Goal: Find specific page/section: Find specific page/section

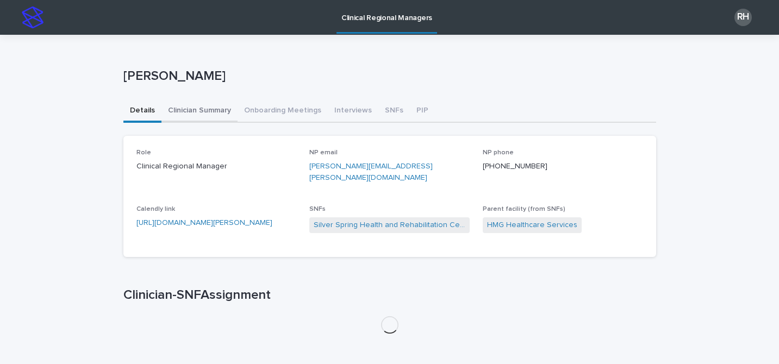
click at [222, 110] on button "Clinician Summary" at bounding box center [199, 111] width 76 height 23
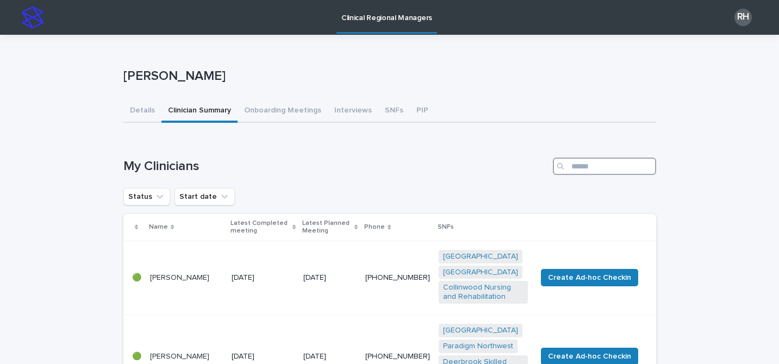
click at [582, 168] on input "Search" at bounding box center [604, 166] width 103 height 17
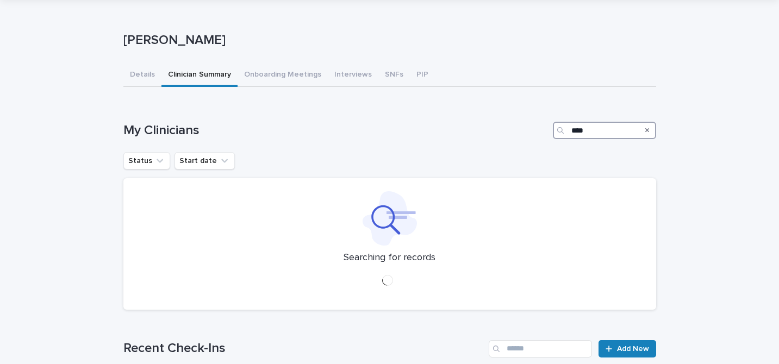
scroll to position [37, 0]
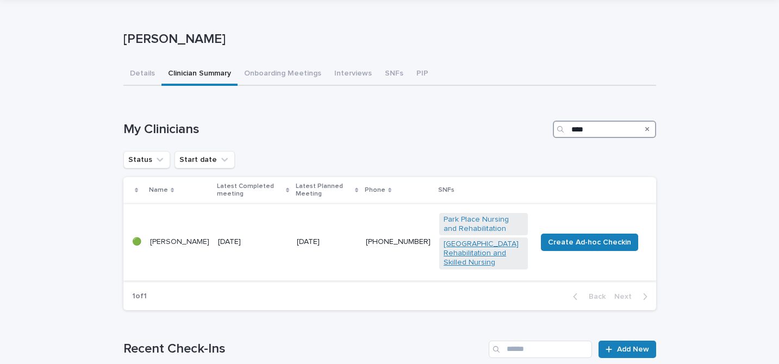
type input "****"
click at [461, 247] on link "[GEOGRAPHIC_DATA] Rehabilitation and Skilled Nursing" at bounding box center [483, 253] width 80 height 27
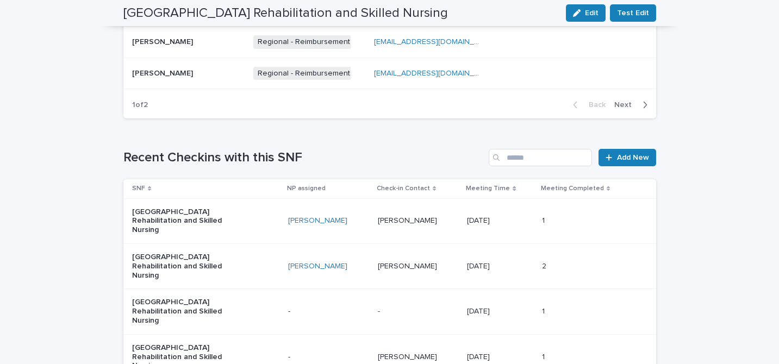
scroll to position [733, 0]
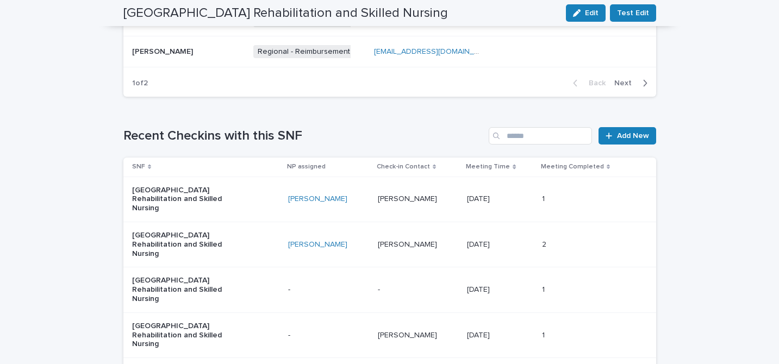
click at [402, 192] on p "[PERSON_NAME]" at bounding box center [408, 197] width 61 height 11
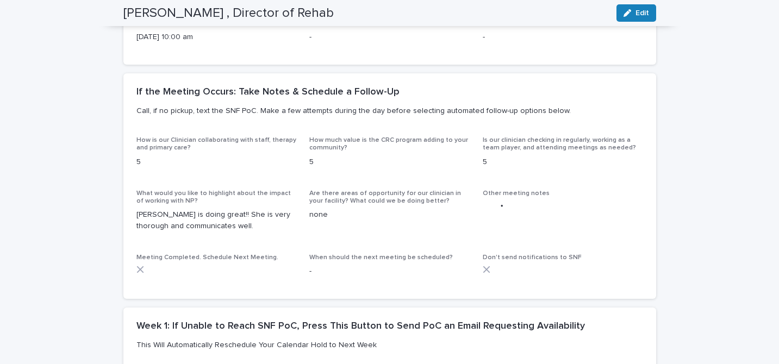
scroll to position [303, 0]
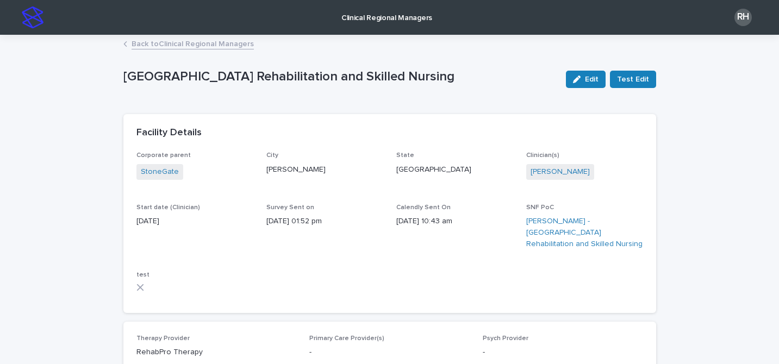
click at [191, 47] on link "Back to Clinical Regional Managers" at bounding box center [193, 43] width 122 height 13
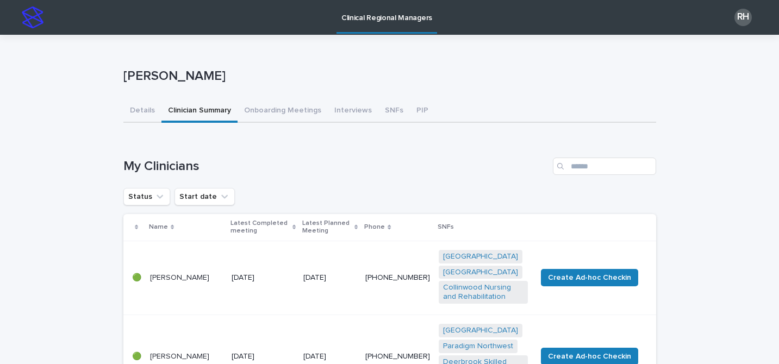
click at [378, 25] on link "Clinical Regional Managers" at bounding box center [386, 16] width 101 height 32
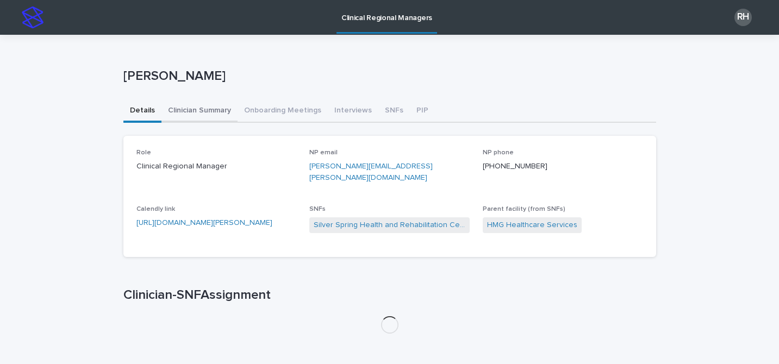
click at [179, 109] on button "Clinician Summary" at bounding box center [199, 111] width 76 height 23
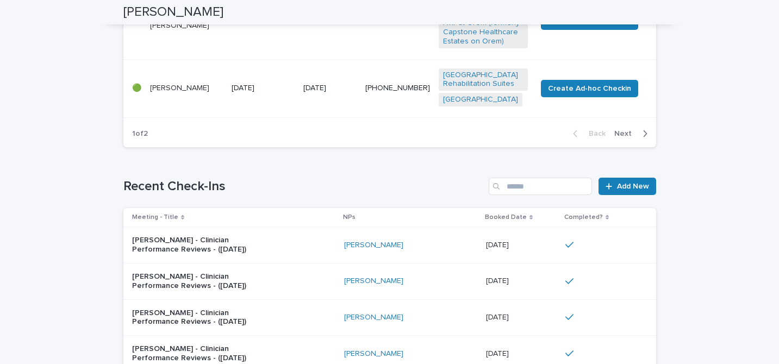
scroll to position [905, 0]
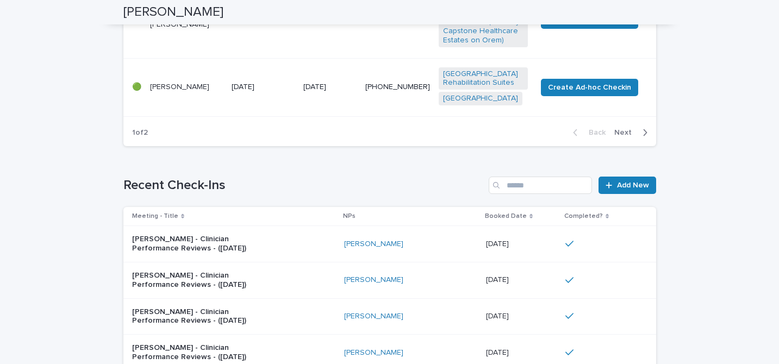
click at [616, 136] on span "Next" at bounding box center [626, 133] width 24 height 8
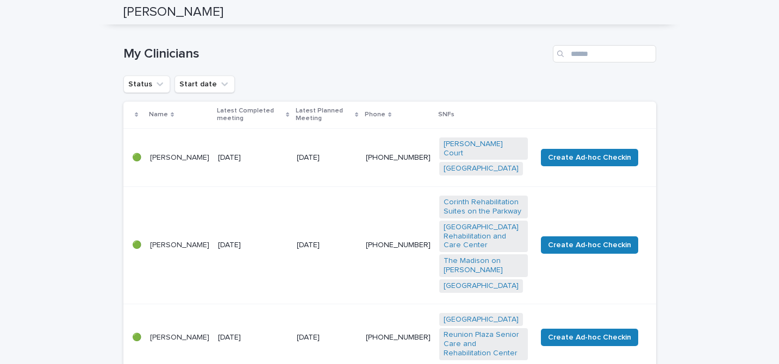
scroll to position [110, 0]
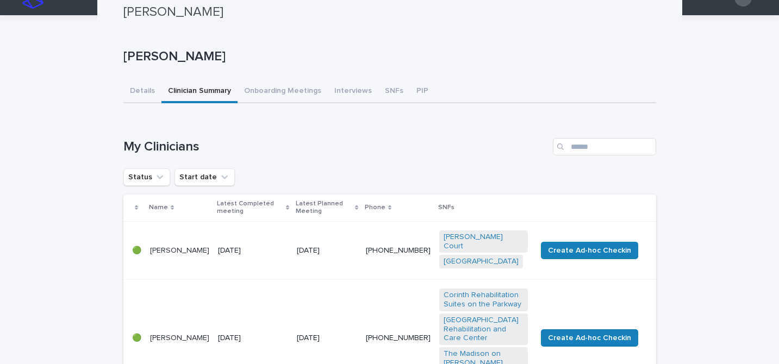
scroll to position [0, 0]
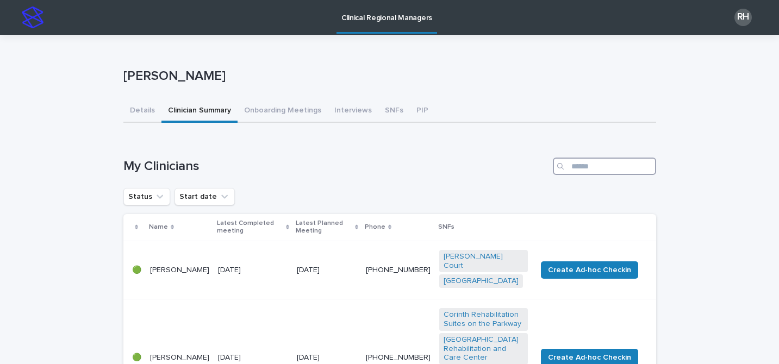
click at [584, 165] on input "Search" at bounding box center [604, 166] width 103 height 17
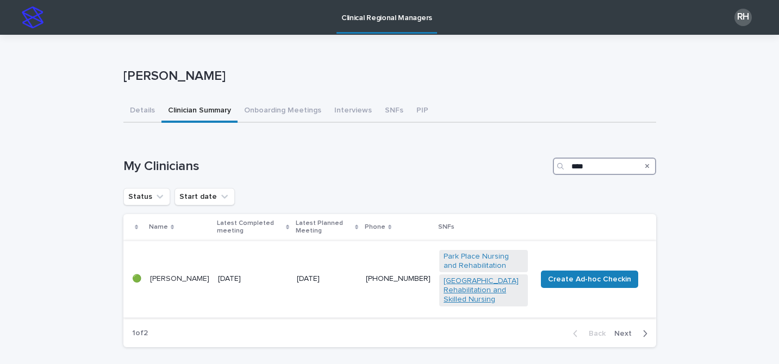
type input "****"
click at [481, 278] on link "[GEOGRAPHIC_DATA] Rehabilitation and Skilled Nursing" at bounding box center [483, 290] width 80 height 27
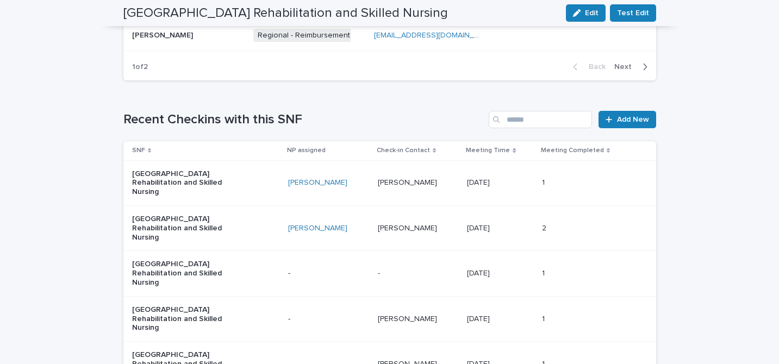
scroll to position [752, 0]
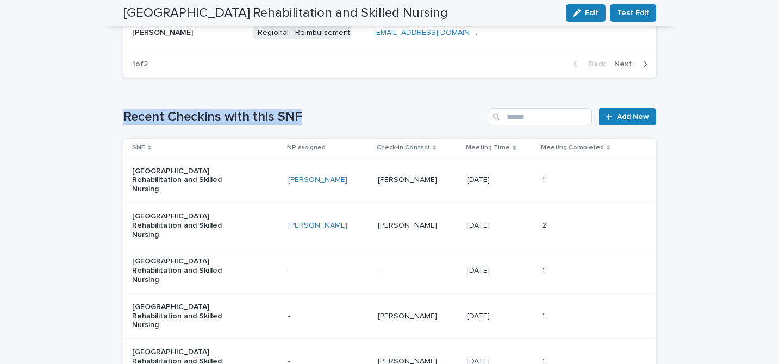
drag, startPoint x: 162, startPoint y: 104, endPoint x: 325, endPoint y: 104, distance: 163.0
click at [321, 109] on h1 "Recent Checkins with this SNF" at bounding box center [303, 117] width 361 height 16
drag, startPoint x: 328, startPoint y: 104, endPoint x: 322, endPoint y: 103, distance: 6.1
click at [328, 109] on h1 "Recent Checkins with this SNF" at bounding box center [303, 117] width 361 height 16
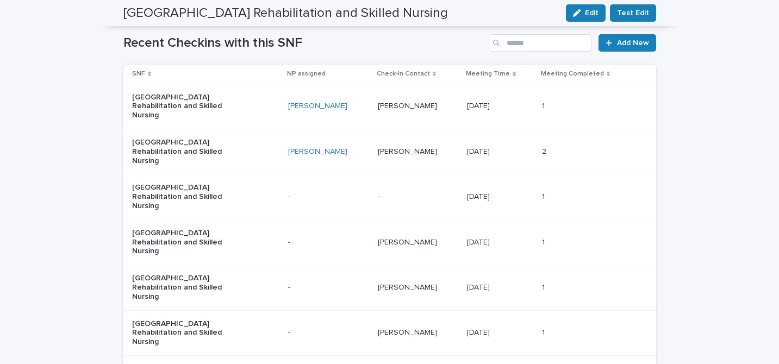
scroll to position [835, 0]
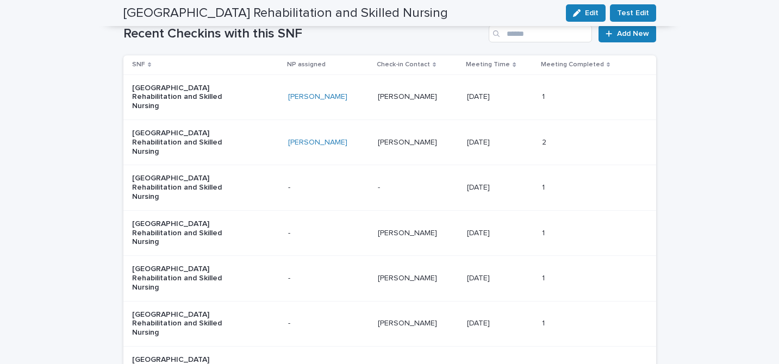
click at [415, 88] on div "[PERSON_NAME] [PERSON_NAME]" at bounding box center [418, 97] width 81 height 18
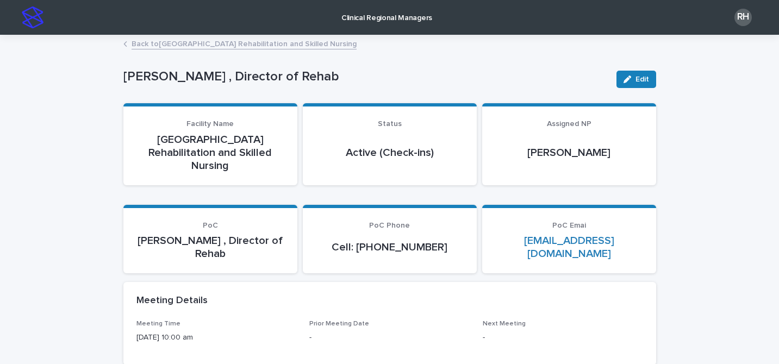
click at [310, 44] on link "Back to [GEOGRAPHIC_DATA] Rehabilitation and Skilled Nursing" at bounding box center [244, 43] width 225 height 13
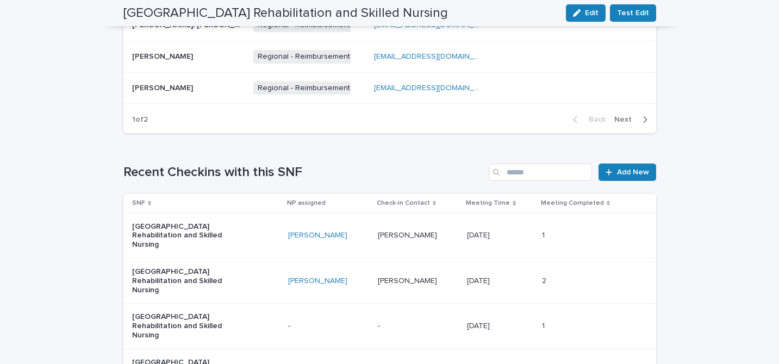
scroll to position [699, 0]
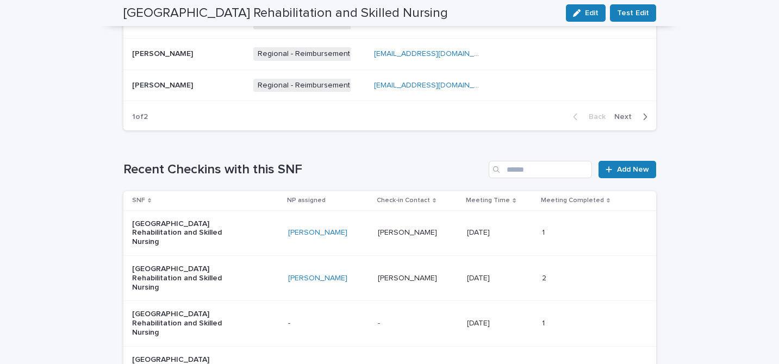
click at [501, 228] on p at bounding box center [500, 232] width 66 height 9
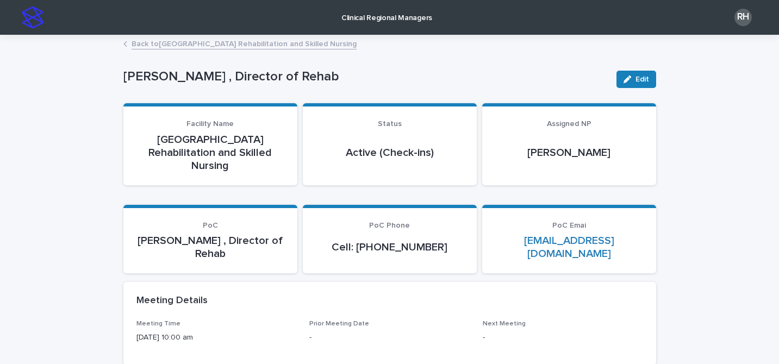
click at [141, 43] on link "Back to [GEOGRAPHIC_DATA] Rehabilitation and Skilled Nursing" at bounding box center [244, 43] width 225 height 13
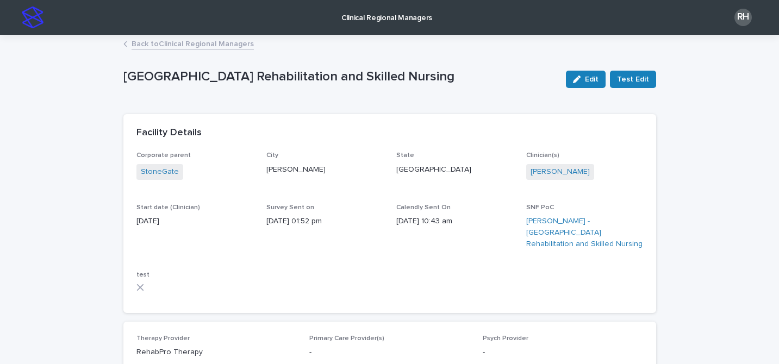
click at [223, 42] on link "Back to Clinical Regional Managers" at bounding box center [193, 43] width 122 height 13
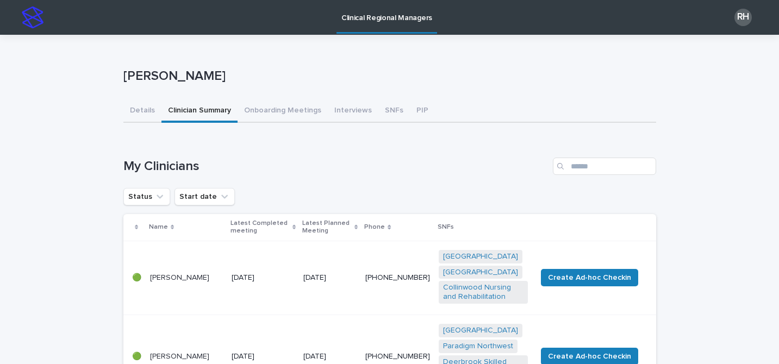
click at [373, 84] on div "[PERSON_NAME]" at bounding box center [387, 78] width 528 height 20
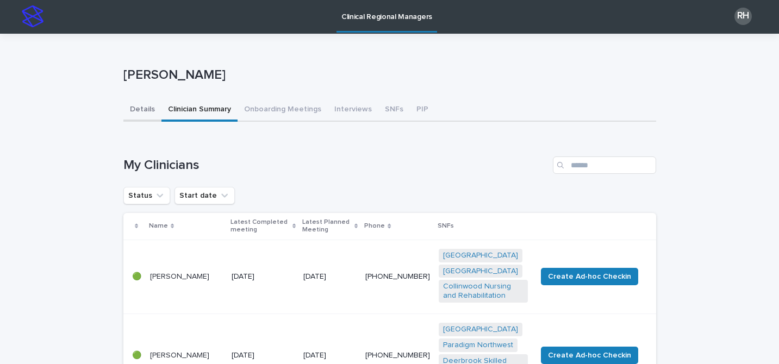
click at [140, 105] on button "Details" at bounding box center [142, 110] width 38 height 23
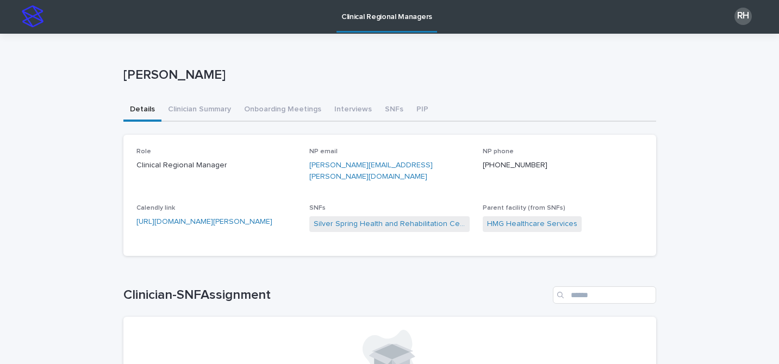
click at [323, 92] on div "[PERSON_NAME]" at bounding box center [389, 76] width 533 height 43
click at [450, 53] on div "[PERSON_NAME] [PERSON_NAME] Sorry, there was an error saving your record. Pleas…" at bounding box center [389, 242] width 533 height 417
